Goal: Information Seeking & Learning: Check status

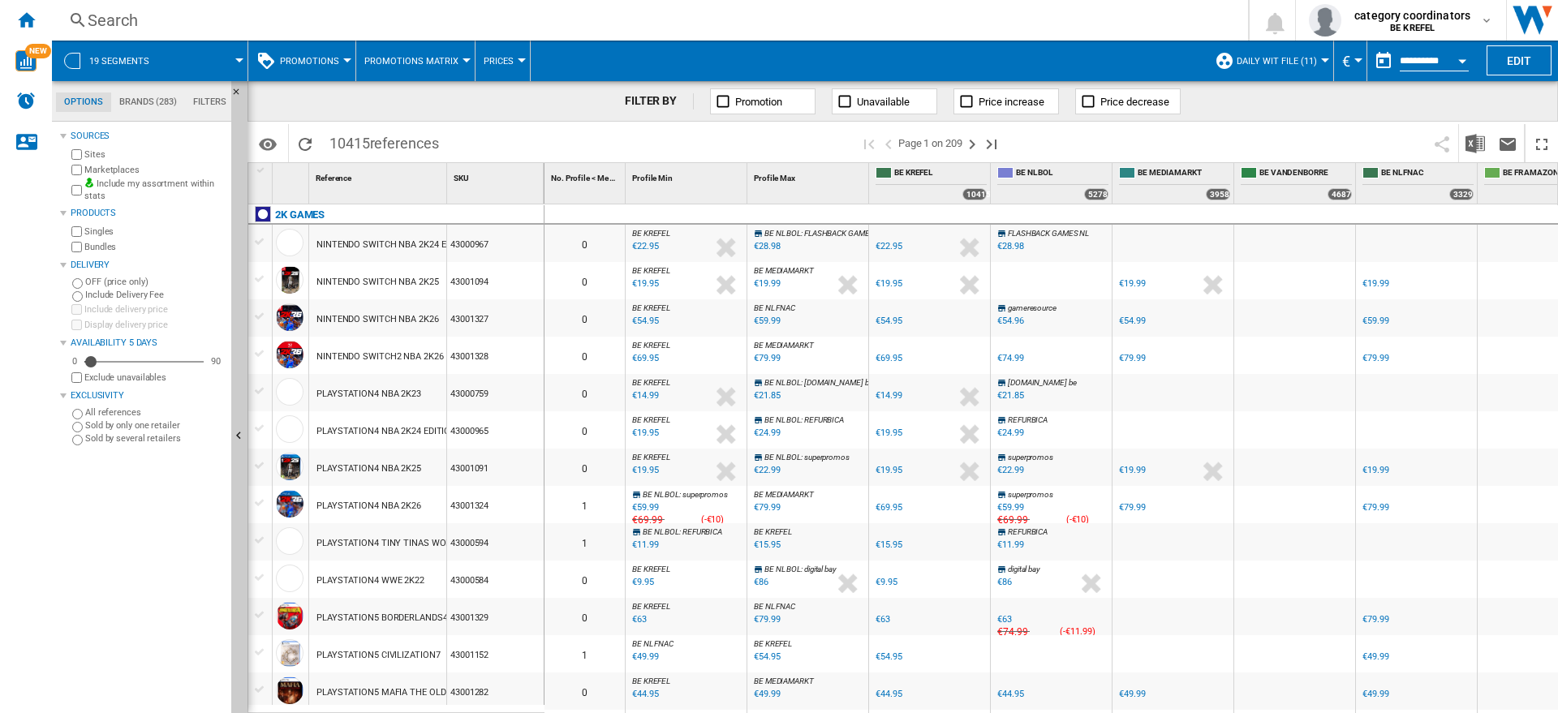
click at [170, 23] on div "Search" at bounding box center [647, 20] width 1118 height 23
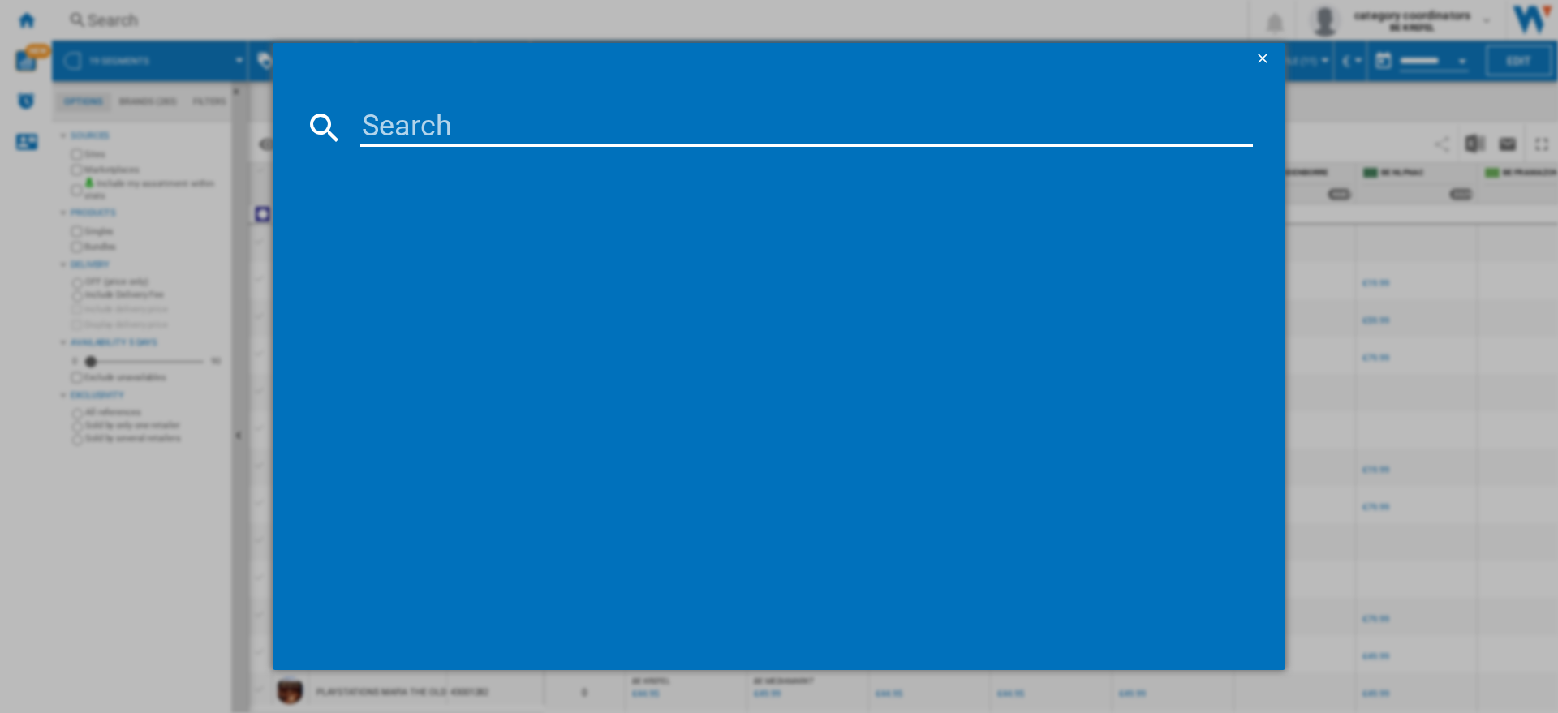
click at [397, 123] on input at bounding box center [806, 127] width 893 height 39
type input "11006059"
click at [454, 230] on div "AEG LTR75B73A BLANC" at bounding box center [790, 233] width 876 height 16
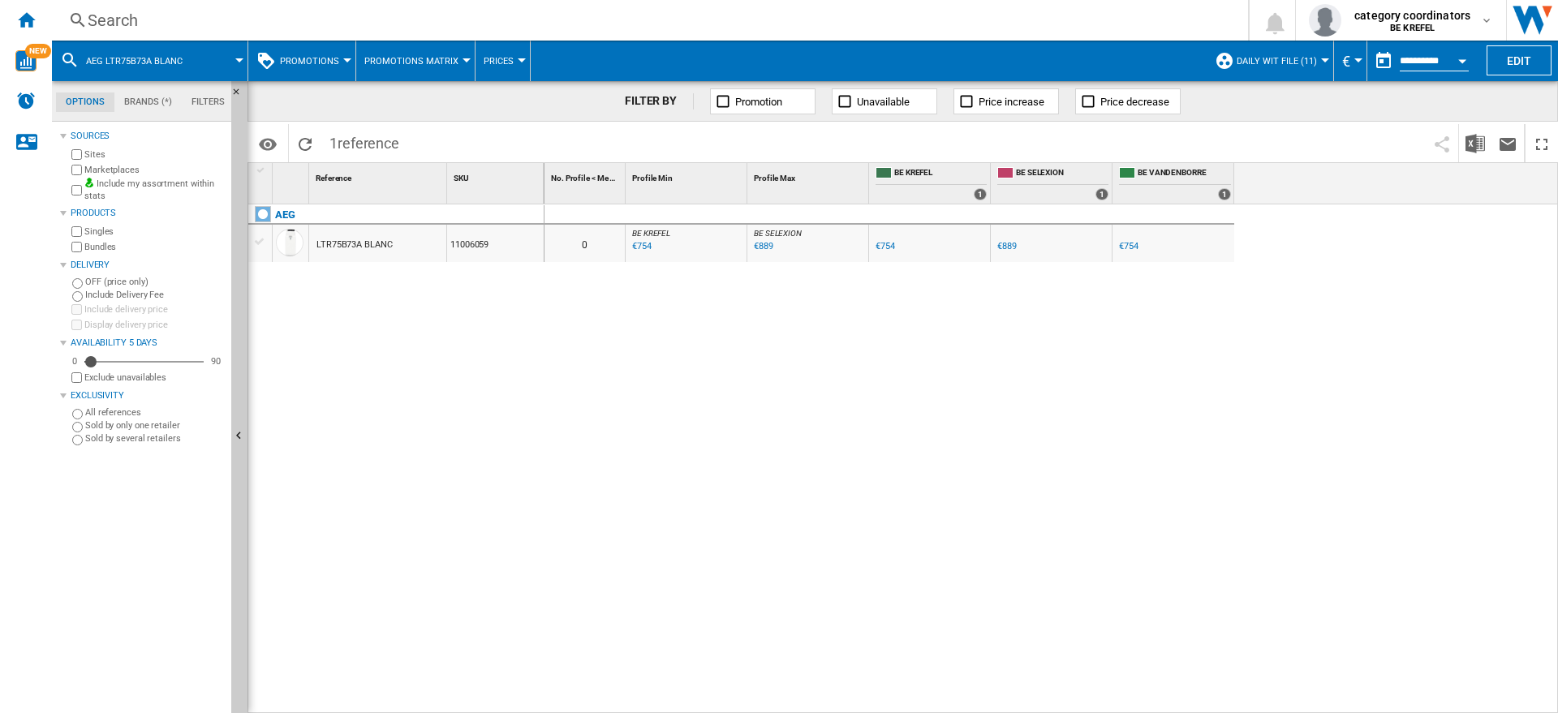
click at [328, 60] on span "Promotions" at bounding box center [309, 61] width 59 height 11
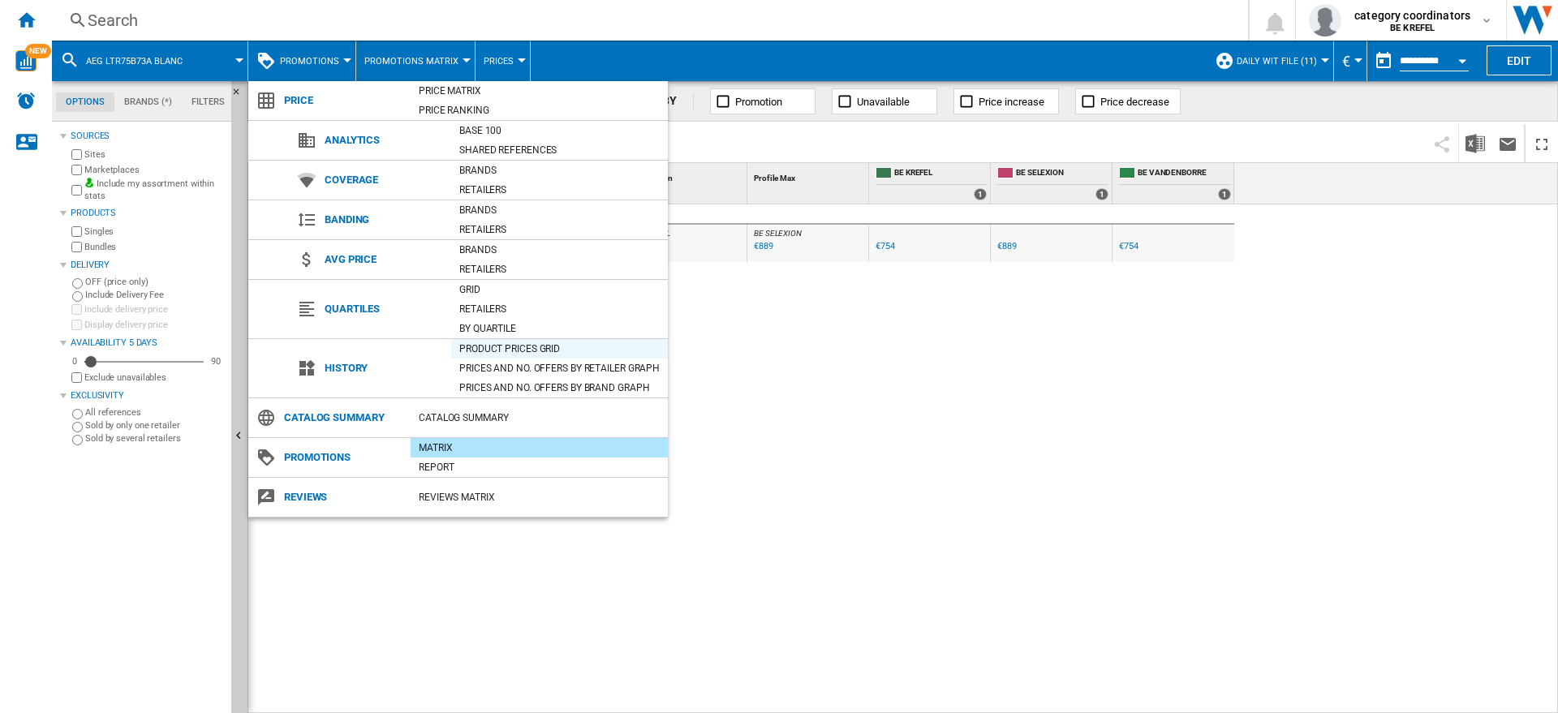
click at [506, 347] on div "Product prices grid" at bounding box center [559, 349] width 217 height 16
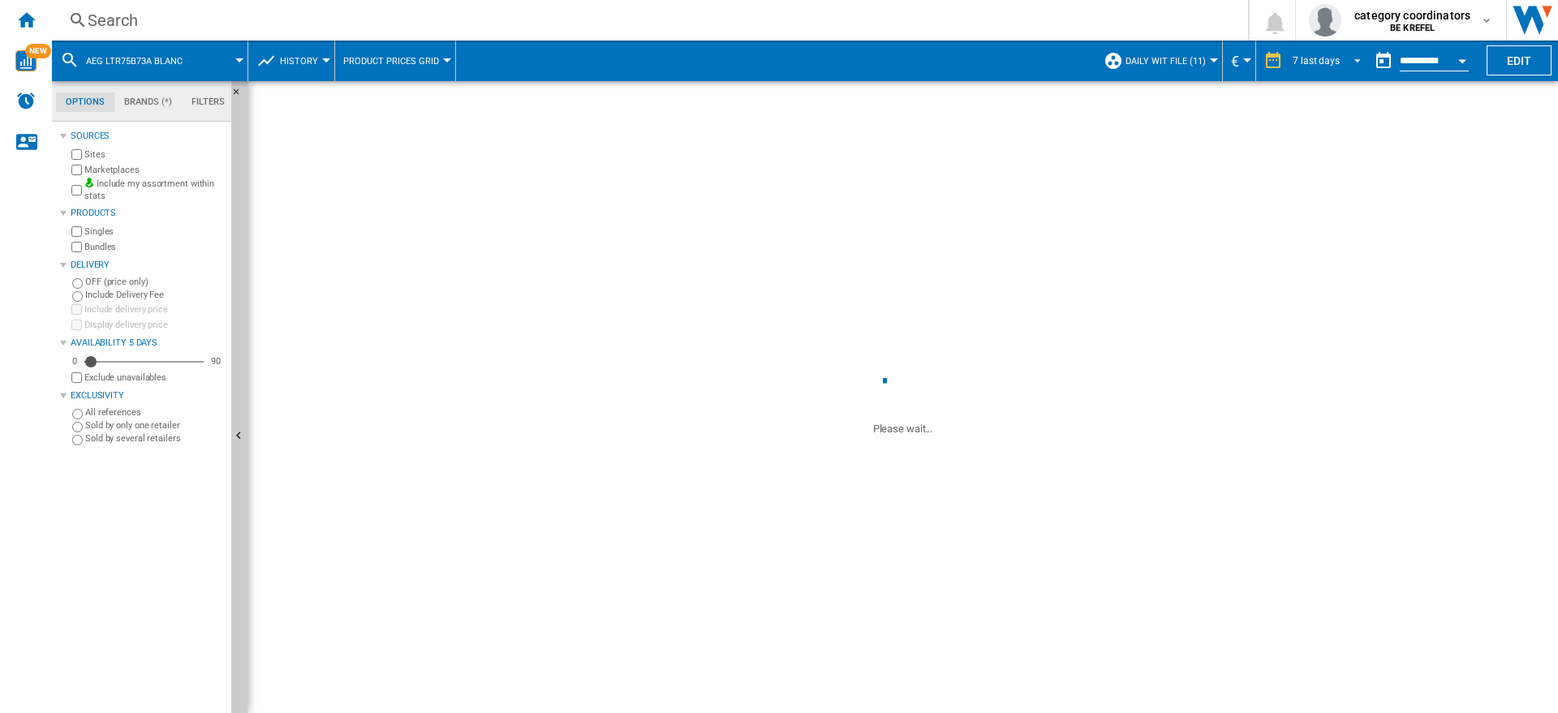
click at [1352, 56] on span "REPORTS.WIZARD.STEPS.REPORT.STEPS.REPORT_OPTIONS.PERIOD: 7 last days" at bounding box center [1352, 59] width 19 height 15
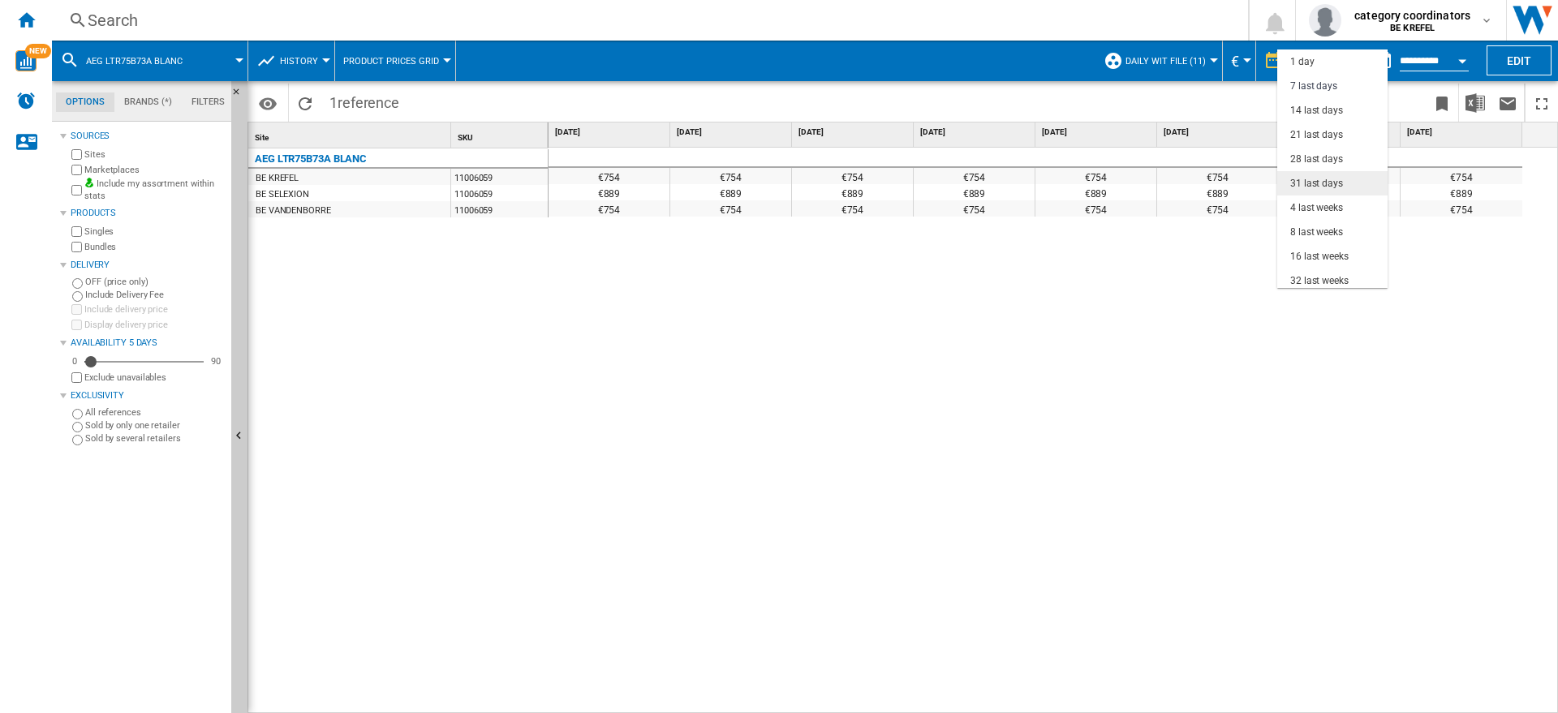
scroll to position [24, 0]
click at [1306, 84] on div "14 last days" at bounding box center [1316, 87] width 53 height 14
